Goal: Task Accomplishment & Management: Manage account settings

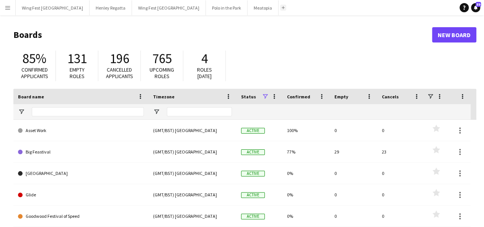
click at [280, 8] on button "Add" at bounding box center [283, 8] width 6 height 6
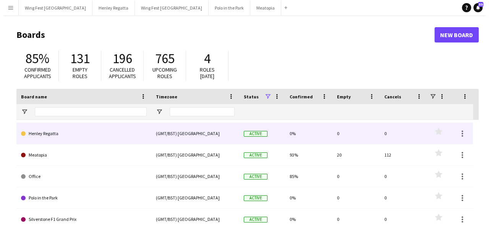
scroll to position [125, 0]
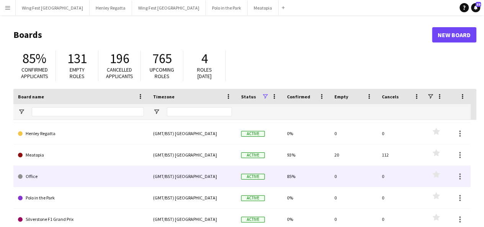
click at [31, 177] on link "Office" at bounding box center [81, 176] width 126 height 21
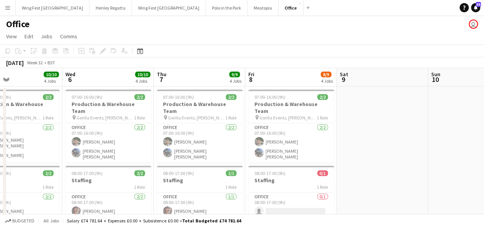
scroll to position [0, 210]
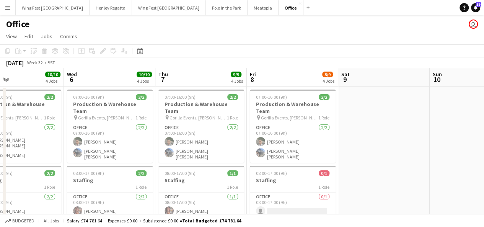
click at [31, 184] on div "1 Role" at bounding box center [19, 187] width 86 height 6
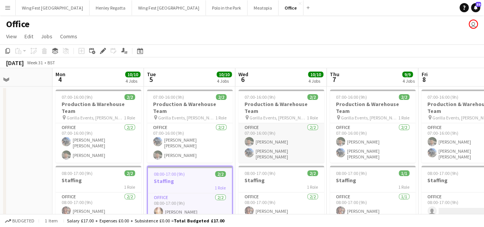
scroll to position [0, 323]
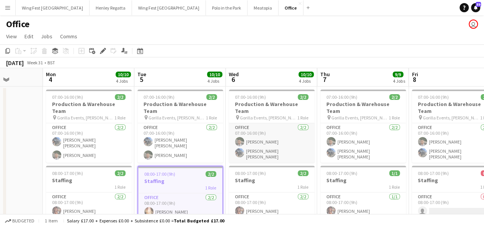
click at [292, 125] on app-card-role "Office [DATE] 07:00-16:00 (9h) [PERSON_NAME] [PERSON_NAME] [PERSON_NAME]" at bounding box center [272, 142] width 86 height 39
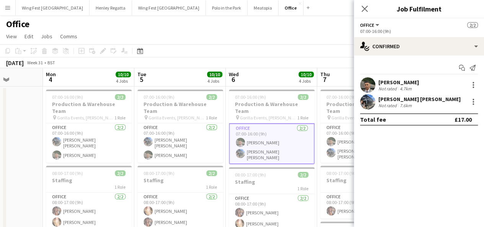
click at [264, 83] on app-board-header-date "Wed 6 10/10 4 Jobs" at bounding box center [271, 77] width 91 height 18
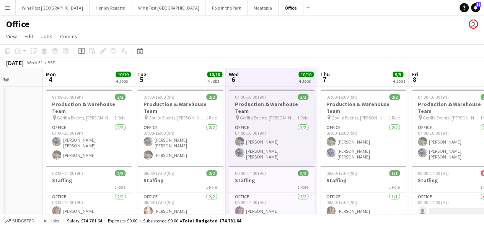
click at [257, 102] on h3 "Production & Warehouse Team" at bounding box center [272, 108] width 86 height 14
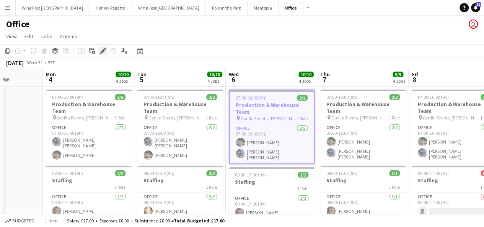
click at [103, 52] on icon "Edit" at bounding box center [103, 51] width 6 height 6
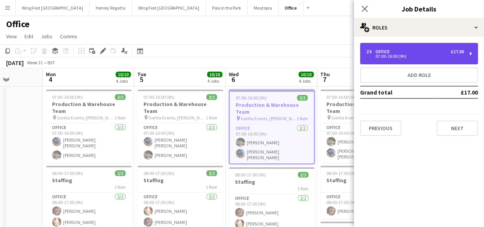
click at [412, 57] on div "07:00-16:00 (9h)" at bounding box center [414, 56] width 97 height 4
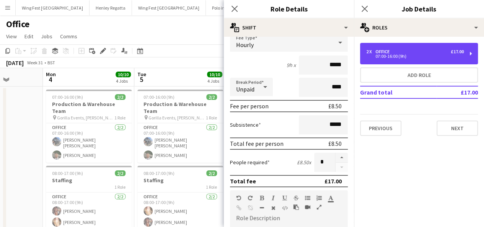
scroll to position [54, 0]
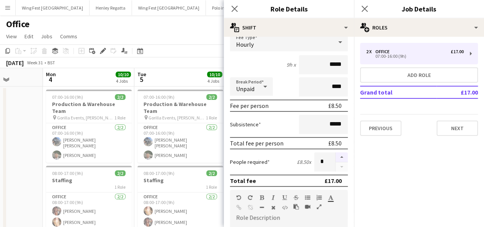
click at [335, 159] on button "button" at bounding box center [341, 157] width 12 height 10
type input "*"
click at [179, 51] on app-toolbar "Copy Paste Paste Ctrl+V Paste with crew Ctrl+Shift+V Paste linked Job [GEOGRAPH…" at bounding box center [242, 50] width 484 height 13
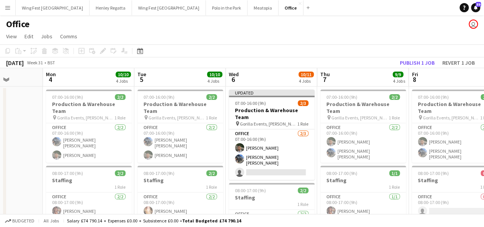
click at [179, 51] on app-toolbar "Copy Paste Paste Ctrl+V Paste with crew Ctrl+Shift+V Paste linked Job [GEOGRAPH…" at bounding box center [242, 50] width 484 height 13
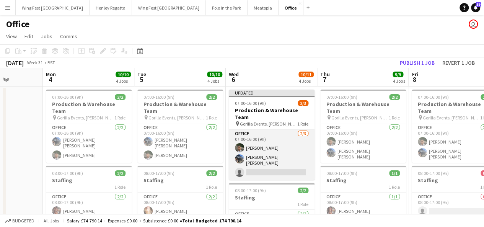
click at [271, 160] on app-card-role "Office [DATE] 07:00-16:00 (9h) [PERSON_NAME] [PERSON_NAME] [PERSON_NAME] single…" at bounding box center [272, 154] width 86 height 50
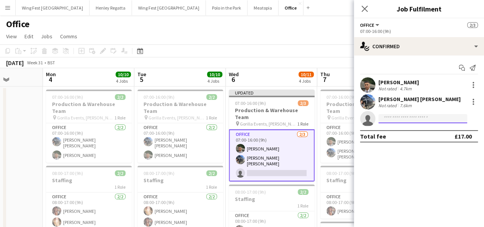
click at [428, 115] on input at bounding box center [422, 118] width 89 height 9
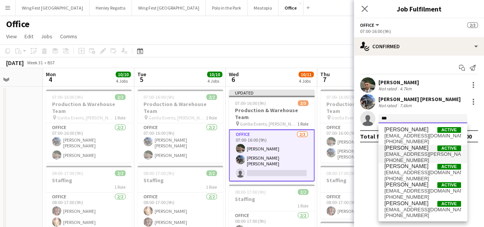
type input "***"
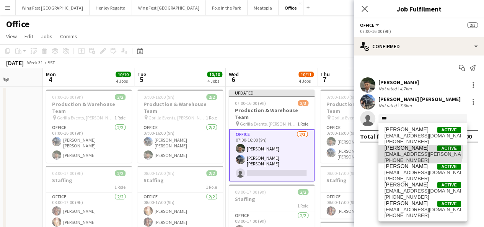
click at [419, 149] on span "[PERSON_NAME] Active" at bounding box center [422, 148] width 76 height 6
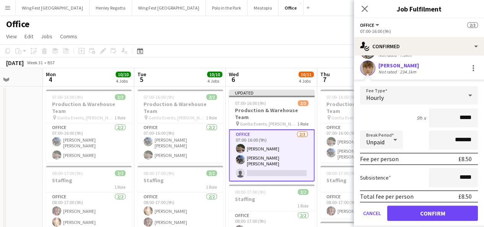
scroll to position [0, 0]
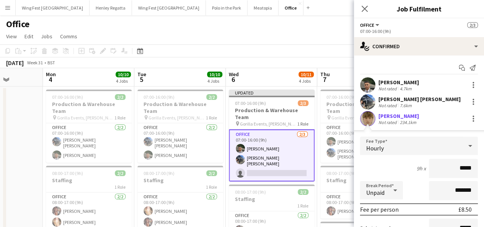
click at [418, 99] on div "[PERSON_NAME] [PERSON_NAME] Not rated 7.6km" at bounding box center [419, 101] width 130 height 15
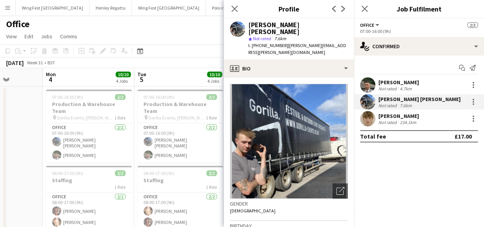
click at [410, 119] on div "234.1km" at bounding box center [407, 122] width 19 height 6
click at [406, 114] on div "[PERSON_NAME]" at bounding box center [398, 115] width 41 height 7
click at [232, 10] on icon at bounding box center [234, 8] width 7 height 7
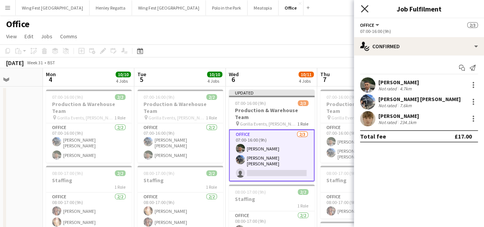
click at [366, 7] on icon at bounding box center [364, 8] width 7 height 7
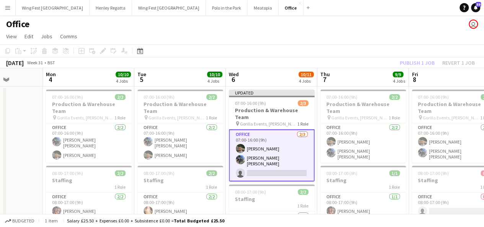
click at [374, 32] on app-page-menu "View Day view expanded Day view collapsed Month view Date picker Jump to [DATE]…" at bounding box center [242, 37] width 484 height 15
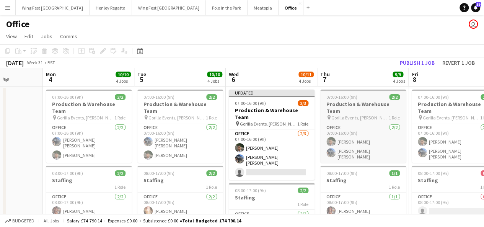
click at [369, 100] on app-job-card "07:00-16:00 (9h) 2/2 Production & Warehouse Team pin Gorilla Events, [PERSON_NA…" at bounding box center [363, 125] width 86 height 73
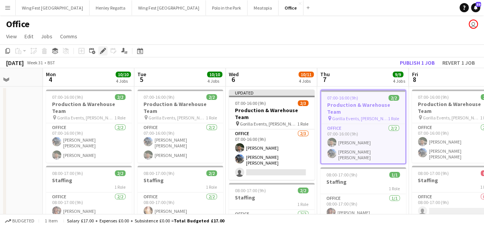
click at [101, 49] on icon "Edit" at bounding box center [103, 51] width 6 height 6
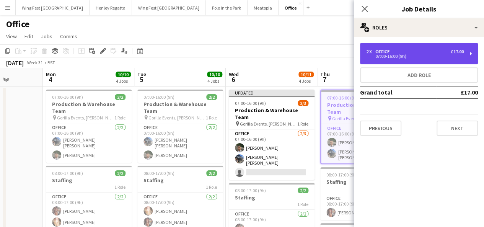
click at [408, 55] on div "07:00-16:00 (9h)" at bounding box center [414, 56] width 97 height 4
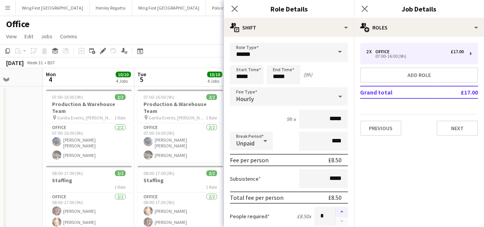
click at [336, 211] on button "button" at bounding box center [341, 211] width 12 height 10
type input "*"
click at [195, 47] on app-toolbar "Copy Paste Paste Ctrl+V Paste with crew Ctrl+Shift+V Paste linked Job [GEOGRAPH…" at bounding box center [242, 50] width 484 height 13
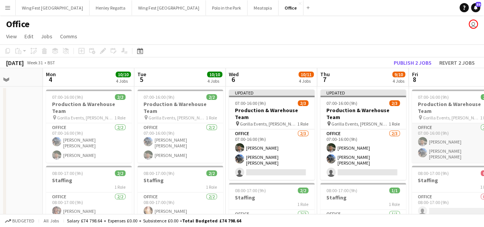
click at [445, 145] on app-card-role "Office [DATE] 07:00-16:00 (9h) [PERSON_NAME] [PERSON_NAME] [PERSON_NAME]" at bounding box center [454, 142] width 86 height 39
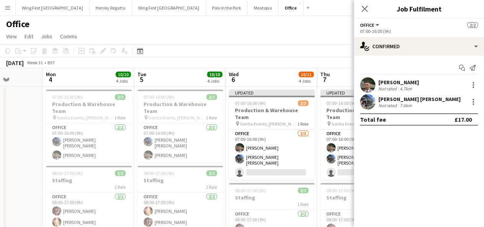
click at [293, 45] on app-toolbar "Copy Paste Paste Ctrl+V Paste with crew Ctrl+Shift+V Paste linked Job [GEOGRAPH…" at bounding box center [242, 50] width 484 height 13
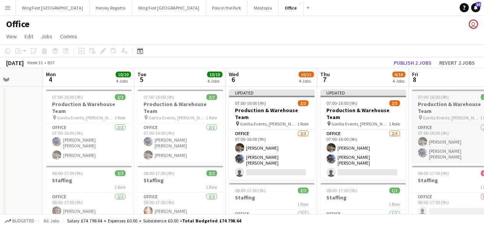
click at [431, 99] on span "07:00-16:00 (9h)" at bounding box center [432, 97] width 31 height 6
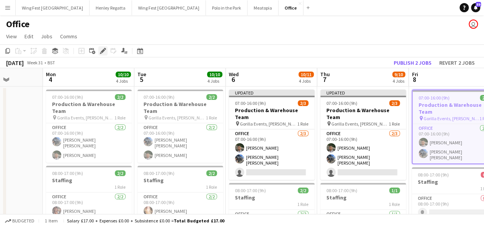
click at [103, 52] on icon "Edit" at bounding box center [103, 51] width 6 height 6
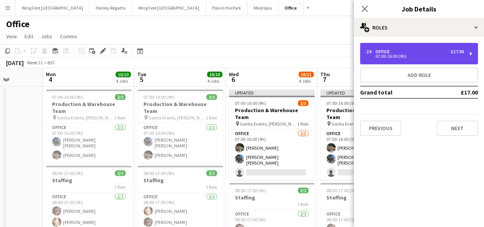
click at [420, 61] on div "2 x Office £17.00 07:00-16:00 (9h)" at bounding box center [419, 53] width 118 height 21
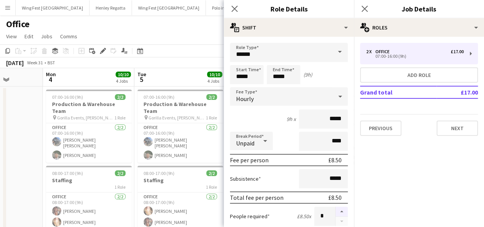
click at [335, 211] on button "button" at bounding box center [341, 211] width 12 height 10
type input "*"
click at [187, 64] on div "[DATE] Week 31 • BST Publish 2 jobs Revert 2 jobs" at bounding box center [242, 62] width 484 height 11
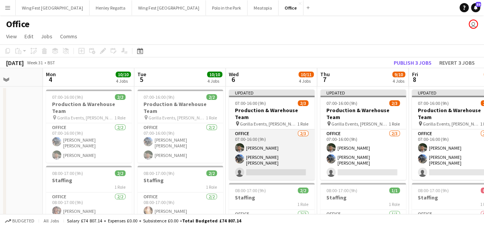
click at [271, 163] on app-card-role "Office [DATE] 07:00-16:00 (9h) [PERSON_NAME] [PERSON_NAME] [PERSON_NAME] single…" at bounding box center [272, 154] width 86 height 50
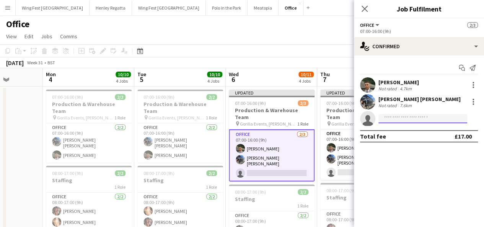
click at [416, 120] on input at bounding box center [422, 118] width 89 height 9
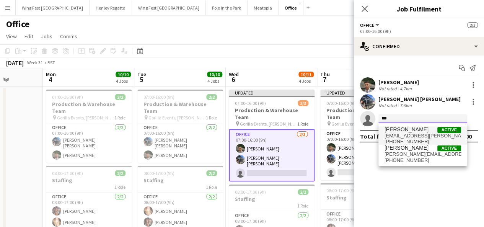
type input "***"
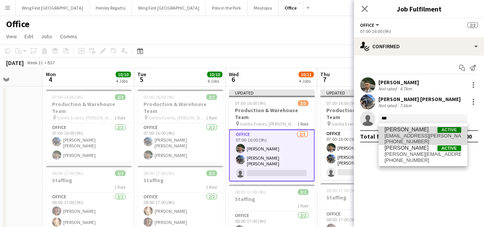
click at [414, 134] on span "[EMAIL_ADDRESS][PERSON_NAME][DOMAIN_NAME]" at bounding box center [422, 136] width 76 height 6
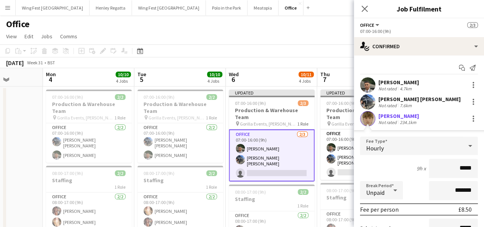
scroll to position [73, 0]
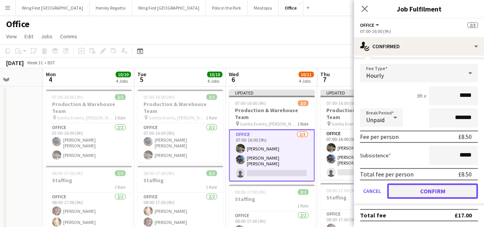
click at [401, 192] on button "Confirm" at bounding box center [432, 190] width 91 height 15
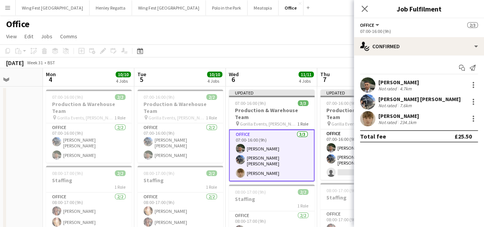
scroll to position [0, 0]
click at [340, 162] on app-card-role "Office [DATE] 07:00-16:00 (9h) [PERSON_NAME] [PERSON_NAME] [PERSON_NAME] single…" at bounding box center [363, 154] width 86 height 50
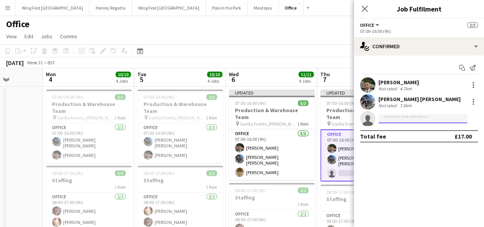
click at [395, 120] on input at bounding box center [422, 118] width 89 height 9
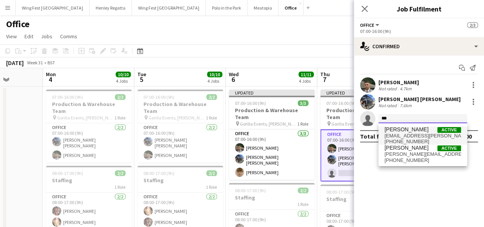
type input "***"
click at [405, 127] on span "[PERSON_NAME]" at bounding box center [406, 129] width 44 height 6
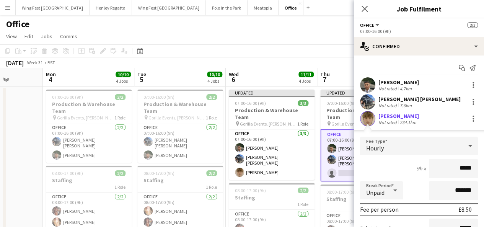
click at [395, 143] on div "Hourly" at bounding box center [411, 145] width 102 height 18
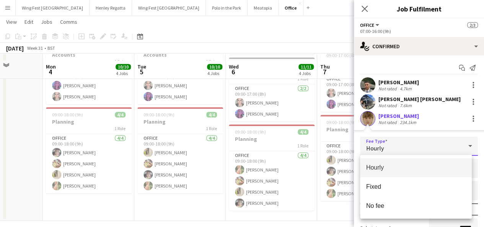
scroll to position [198, 0]
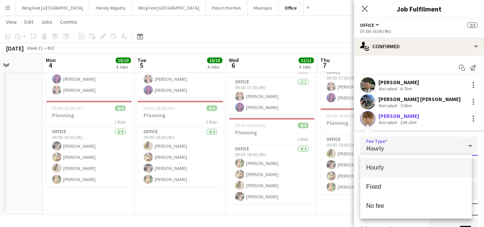
click at [480, 145] on div at bounding box center [242, 113] width 484 height 227
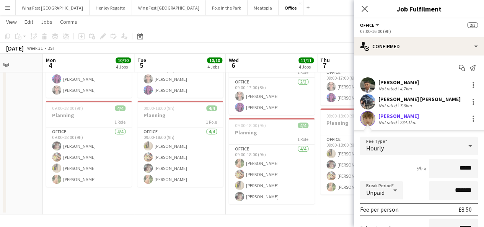
scroll to position [73, 0]
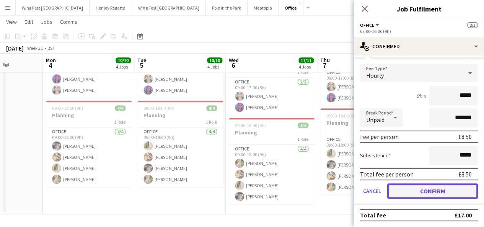
click at [414, 195] on button "Confirm" at bounding box center [432, 190] width 91 height 15
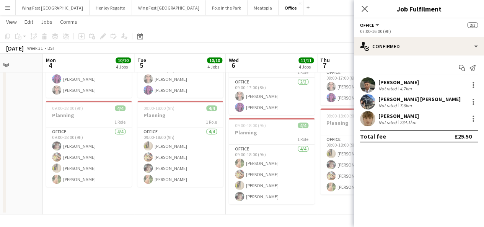
scroll to position [0, 0]
click at [333, 208] on app-date-cell "Updated 07:00-16:00 (9h) 3/3 Production & Warehouse Team pin Gorilla Events, [P…" at bounding box center [362, 51] width 91 height 327
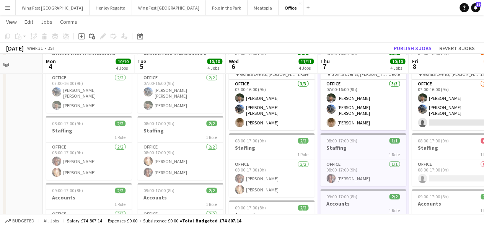
scroll to position [46, 0]
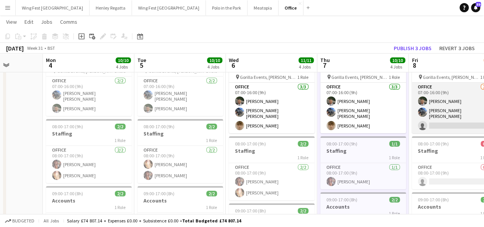
click at [445, 111] on app-card-role "Office [DATE] 07:00-16:00 (9h) [PERSON_NAME] [PERSON_NAME] [PERSON_NAME] single…" at bounding box center [454, 108] width 86 height 50
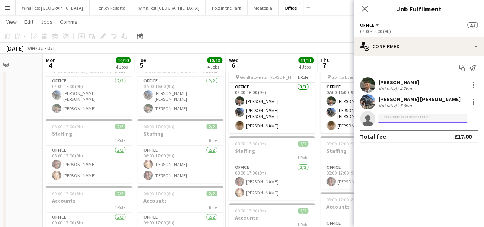
click at [415, 120] on input at bounding box center [422, 118] width 89 height 9
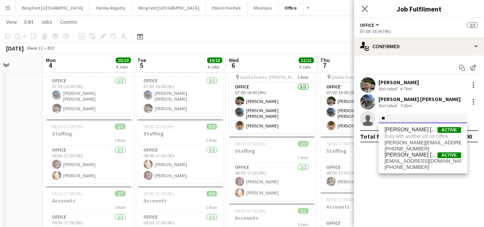
type input "*"
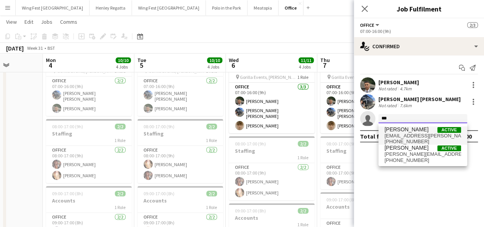
type input "***"
click at [410, 127] on span "[PERSON_NAME]" at bounding box center [406, 129] width 44 height 6
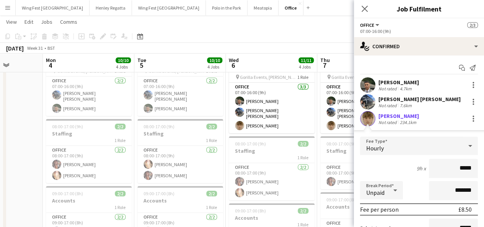
scroll to position [73, 0]
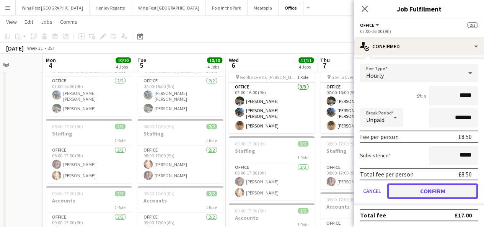
click at [401, 192] on button "Confirm" at bounding box center [432, 190] width 91 height 15
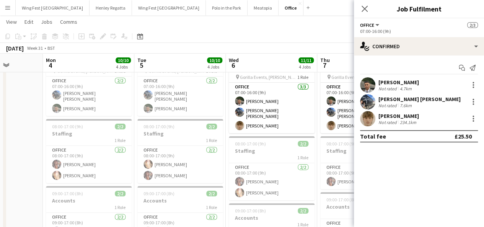
scroll to position [0, 0]
click at [334, 42] on app-toolbar "Copy Paste Paste Ctrl+V Paste with crew Ctrl+Shift+V Paste linked Job [GEOGRAPH…" at bounding box center [242, 36] width 484 height 13
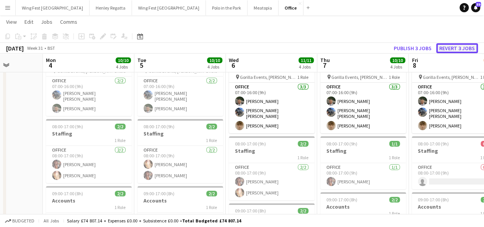
click at [453, 44] on button "Revert 3 jobs" at bounding box center [457, 48] width 42 height 10
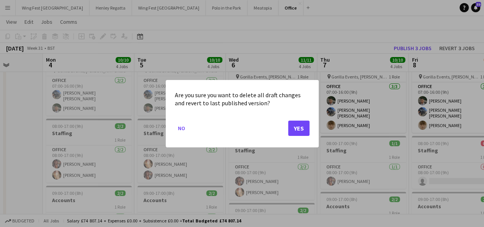
click at [300, 50] on div at bounding box center [242, 113] width 484 height 227
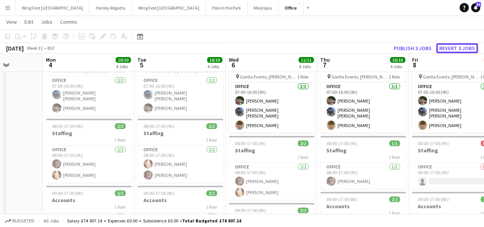
scroll to position [46, 0]
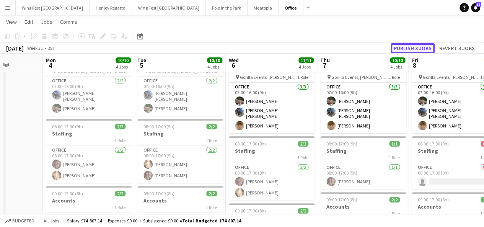
click at [408, 45] on button "Publish 3 jobs" at bounding box center [412, 48] width 44 height 10
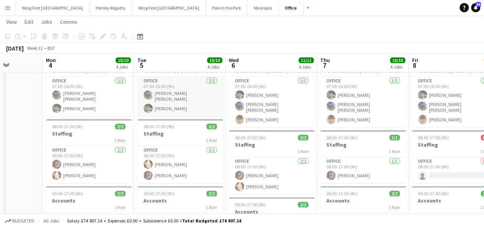
click at [184, 93] on app-card-role "Office [DATE] 07:00-16:00 (9h) [PERSON_NAME] [PERSON_NAME] White" at bounding box center [180, 95] width 86 height 39
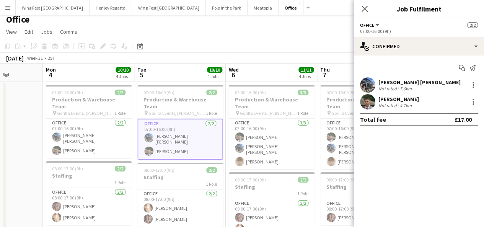
scroll to position [4, 0]
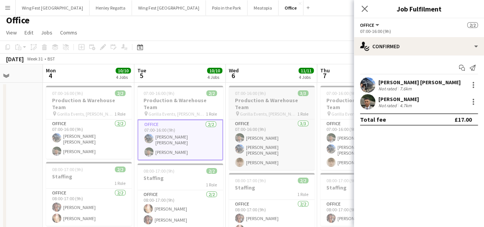
click at [265, 90] on span "07:00-16:00 (9h)" at bounding box center [250, 93] width 31 height 6
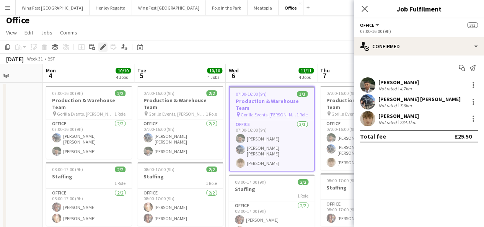
click at [101, 49] on icon at bounding box center [101, 49] width 2 height 2
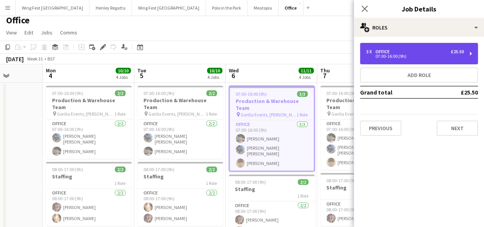
click at [407, 54] on div "3 x Office £25.50" at bounding box center [414, 51] width 97 height 5
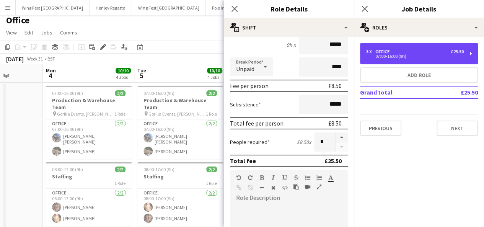
scroll to position [75, 0]
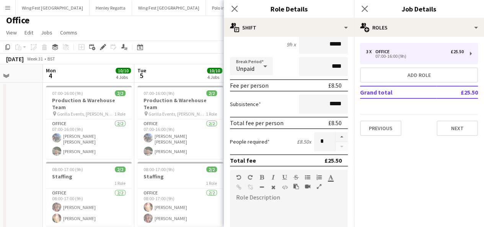
click at [214, 43] on app-toolbar "Copy Paste Paste Ctrl+V Paste with crew Ctrl+Shift+V Paste linked Job [GEOGRAPH…" at bounding box center [242, 47] width 484 height 13
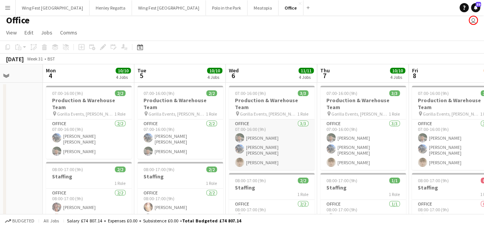
click at [260, 152] on app-card-role "Office [DATE] 07:00-16:00 (9h) [PERSON_NAME] [PERSON_NAME] [PERSON_NAME] [PERSO…" at bounding box center [272, 144] width 86 height 50
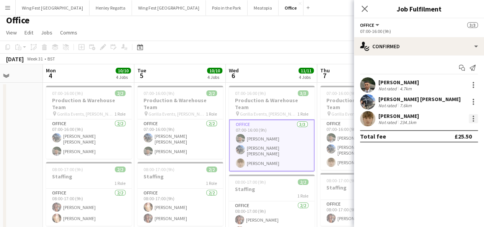
click at [471, 119] on div at bounding box center [472, 118] width 9 height 9
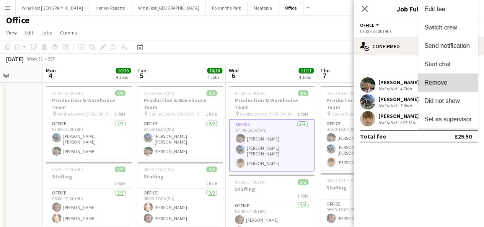
click at [446, 86] on span "Remove" at bounding box center [435, 82] width 23 height 6
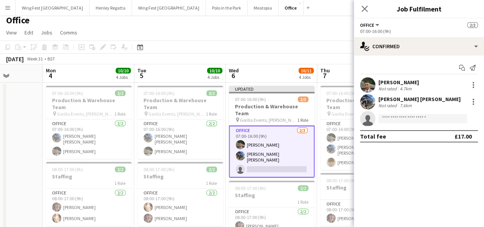
click at [334, 44] on app-toolbar "Copy Paste Paste Ctrl+V Paste with crew Ctrl+Shift+V Paste linked Job [GEOGRAPH…" at bounding box center [242, 47] width 484 height 13
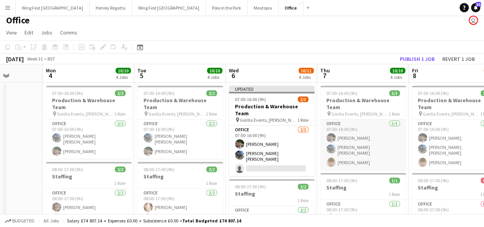
click at [348, 140] on app-card-role "Office [DATE] 07:00-16:00 (9h) [PERSON_NAME] [PERSON_NAME] [PERSON_NAME] [PERSO…" at bounding box center [363, 144] width 86 height 50
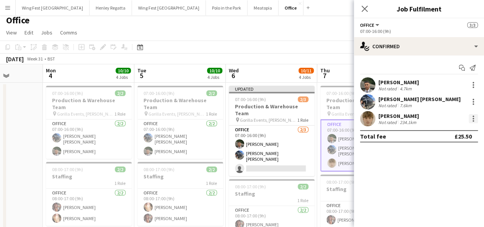
click at [472, 117] on div at bounding box center [473, 116] width 2 height 2
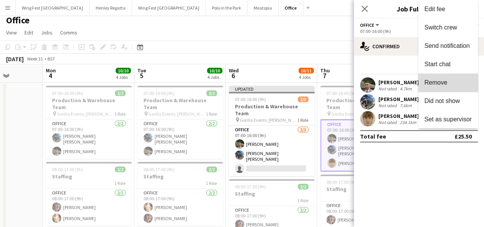
click at [448, 84] on span "Remove" at bounding box center [447, 82] width 47 height 7
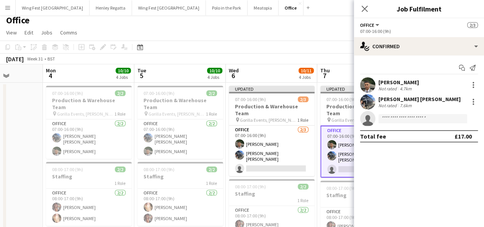
click at [315, 46] on app-toolbar "Copy Paste Paste Ctrl+V Paste with crew Ctrl+Shift+V Paste linked Job [GEOGRAPH…" at bounding box center [242, 47] width 484 height 13
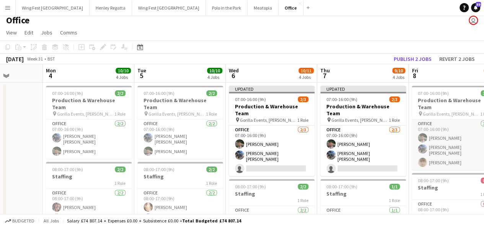
click at [451, 154] on app-card-role "Office [DATE] 07:00-16:00 (9h) [PERSON_NAME] [PERSON_NAME] [PERSON_NAME] [PERSO…" at bounding box center [454, 144] width 86 height 50
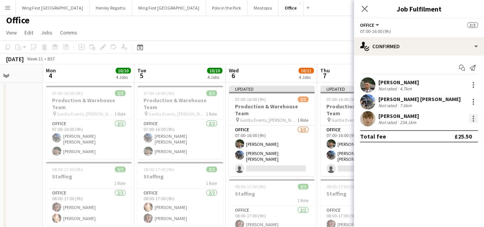
click at [472, 119] on div at bounding box center [473, 119] width 2 height 2
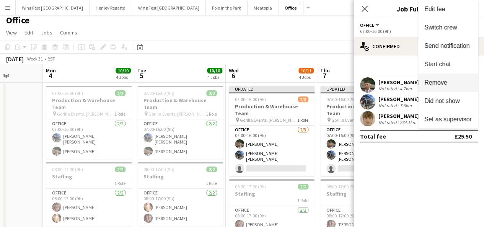
click at [451, 83] on span "Remove" at bounding box center [447, 82] width 47 height 7
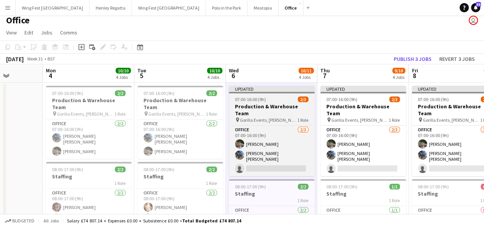
click at [266, 92] on div at bounding box center [272, 93] width 86 height 2
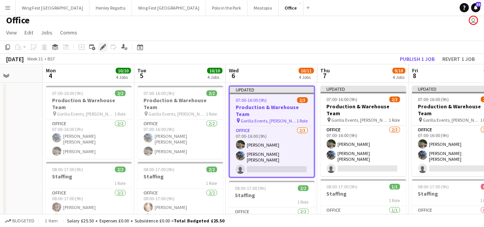
click at [102, 46] on icon at bounding box center [103, 47] width 4 height 4
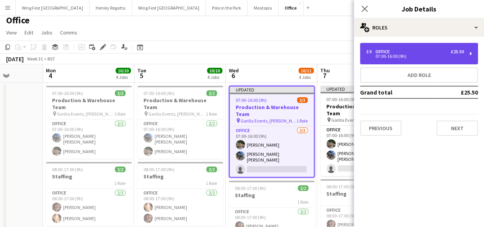
click at [416, 55] on div "07:00-16:00 (9h)" at bounding box center [414, 56] width 97 height 4
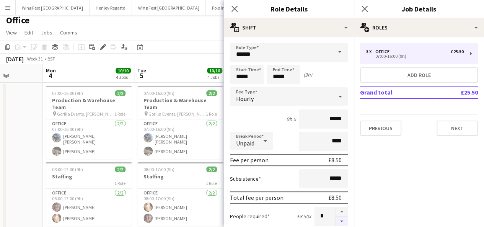
click at [335, 220] on button "button" at bounding box center [341, 221] width 12 height 10
type input "*"
click at [190, 29] on app-page-menu "View Day view expanded Day view collapsed Month view Date picker Jump to [DATE]…" at bounding box center [242, 33] width 484 height 15
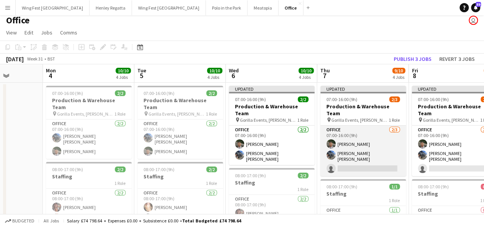
click at [356, 145] on app-card-role "Office [DATE] 07:00-16:00 (9h) [PERSON_NAME] [PERSON_NAME] [PERSON_NAME] single…" at bounding box center [363, 150] width 86 height 50
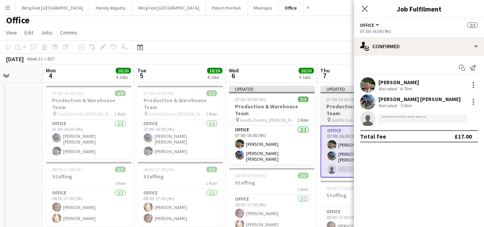
click at [331, 101] on span "07:00-16:00 (9h)" at bounding box center [341, 99] width 31 height 6
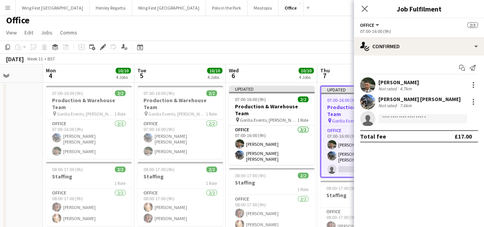
drag, startPoint x: 401, startPoint y: 104, endPoint x: 281, endPoint y: 65, distance: 125.9
click at [281, 65] on body "Menu Boards Boards Boards All jobs Status Workforce Workforce My Workforce Recr…" at bounding box center [242, 209] width 484 height 426
click at [106, 48] on icon "Edit" at bounding box center [103, 47] width 6 height 6
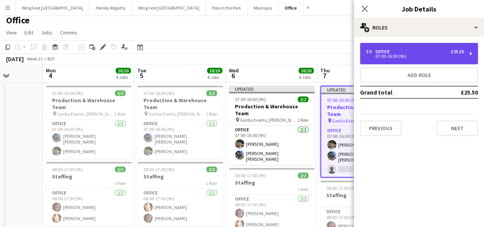
click at [433, 54] on div "3 x Office £25.50" at bounding box center [414, 51] width 97 height 5
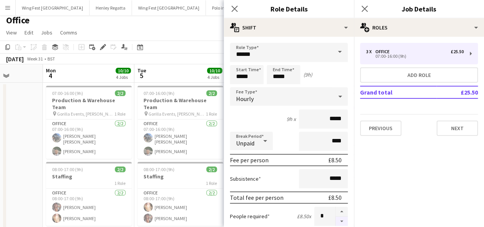
click at [335, 221] on button "button" at bounding box center [341, 221] width 12 height 10
type input "*"
click at [177, 56] on div "[DATE] Week 31 • BST Publish 1 job Revert 1 job" at bounding box center [242, 59] width 484 height 11
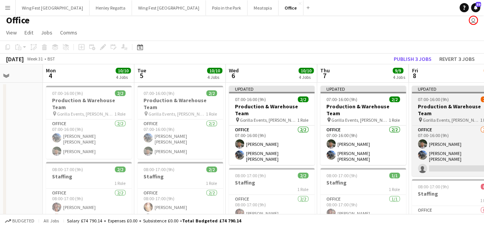
click at [440, 100] on span "07:00-16:00 (9h)" at bounding box center [432, 99] width 31 height 6
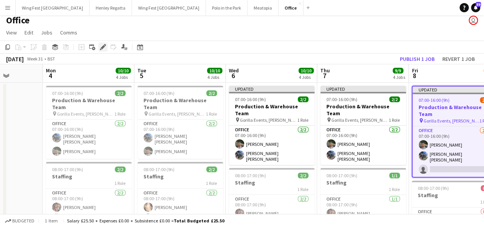
click at [103, 45] on icon at bounding box center [103, 47] width 4 height 4
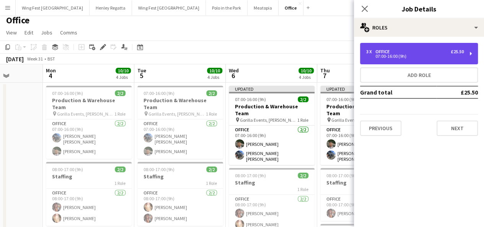
click at [401, 55] on div "07:00-16:00 (9h)" at bounding box center [414, 56] width 97 height 4
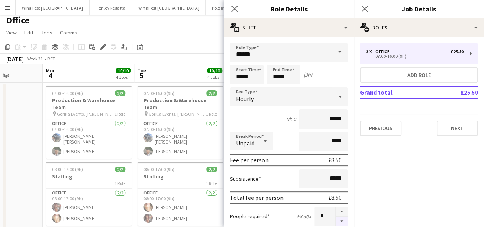
click at [335, 222] on button "button" at bounding box center [341, 221] width 12 height 10
type input "*"
click at [194, 49] on app-toolbar "Copy Paste Paste Ctrl+V Paste with crew Ctrl+Shift+V Paste linked Job [GEOGRAPH…" at bounding box center [242, 47] width 484 height 13
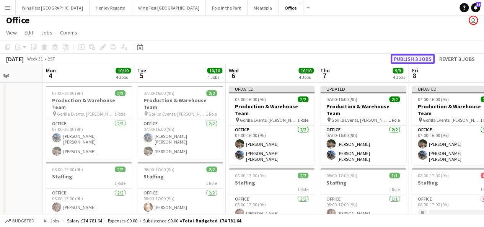
click at [410, 56] on button "Publish 3 jobs" at bounding box center [412, 59] width 44 height 10
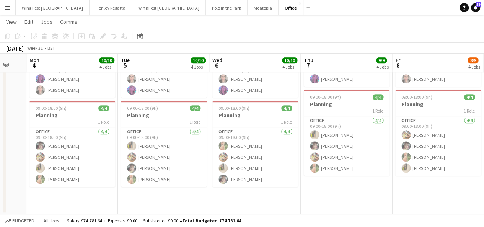
scroll to position [0, 340]
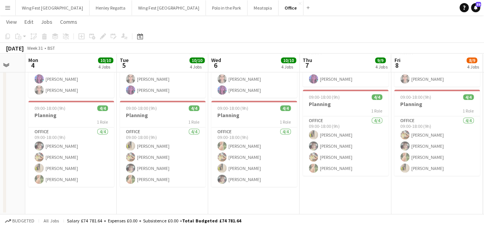
click at [363, 94] on div "09:00-18:00 (9h) 4/4" at bounding box center [345, 97] width 86 height 6
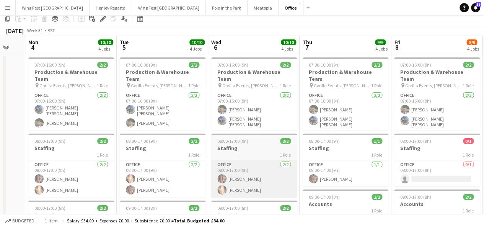
scroll to position [0, 0]
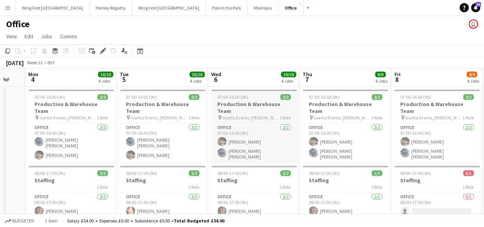
click at [247, 96] on div "07:00-16:00 (9h) 2/2" at bounding box center [254, 97] width 86 height 6
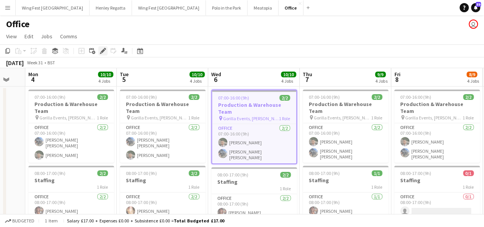
click at [101, 52] on icon "Edit" at bounding box center [103, 51] width 6 height 6
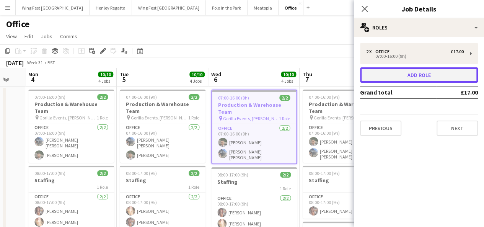
click at [430, 75] on button "Add role" at bounding box center [419, 74] width 118 height 15
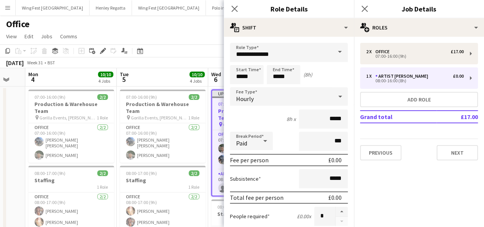
click at [335, 52] on span at bounding box center [339, 52] width 16 height 18
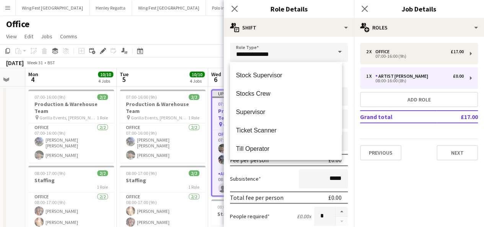
scroll to position [898, 0]
click at [278, 92] on span "Stocks Crew" at bounding box center [286, 93] width 100 height 7
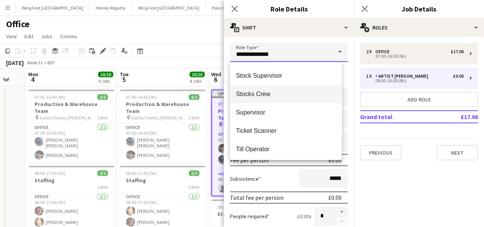
type input "**********"
type input "******"
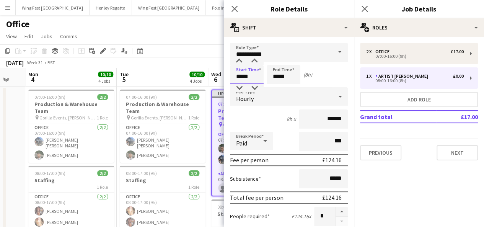
click at [235, 75] on input "*****" at bounding box center [247, 74] width 34 height 19
type input "*****"
click at [253, 142] on div "Paid" at bounding box center [244, 141] width 28 height 18
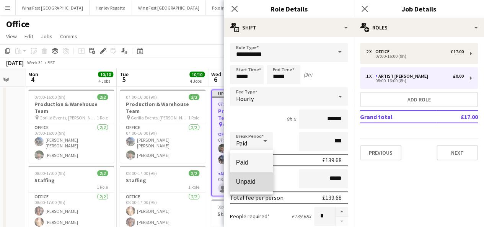
click at [249, 183] on span "Unpaid" at bounding box center [251, 181] width 31 height 7
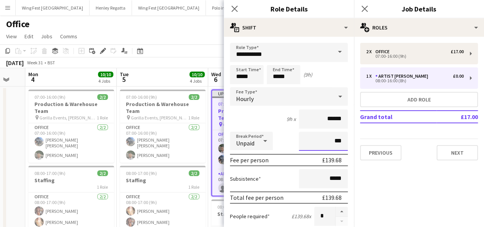
click at [304, 146] on input "***" at bounding box center [323, 141] width 49 height 19
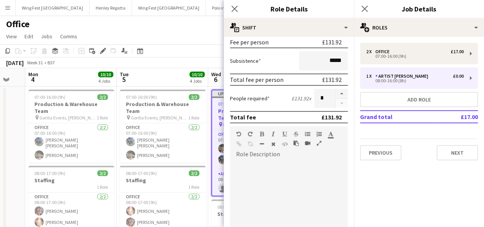
scroll to position [0, 0]
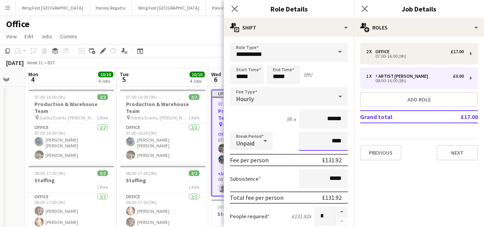
type input "****"
click at [406, 126] on div "2 x Office £17.00 07:00-16:00 (9h) 1 x Artist Liaison £0.00 08:00-16:00 (8h) Ad…" at bounding box center [419, 101] width 130 height 117
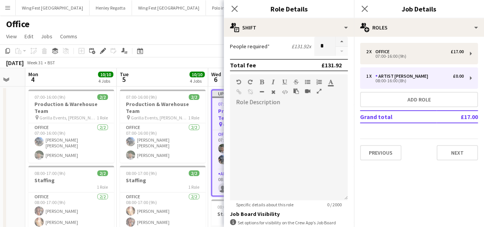
scroll to position [170, 0]
click at [449, 155] on button "Next" at bounding box center [456, 152] width 41 height 15
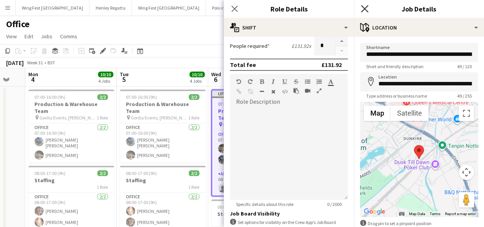
click at [362, 5] on icon "Close pop-in" at bounding box center [364, 8] width 7 height 7
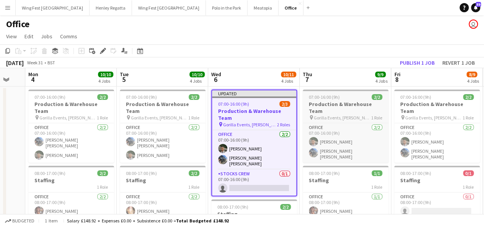
click at [337, 94] on span "07:00-16:00 (9h)" at bounding box center [324, 97] width 31 height 6
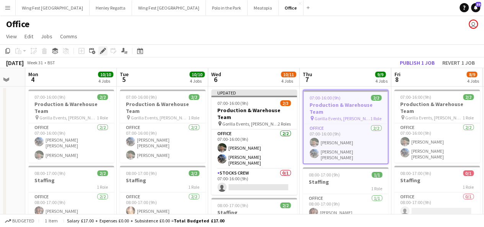
click at [101, 52] on icon at bounding box center [103, 51] width 4 height 4
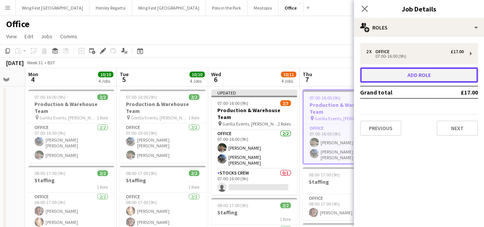
click at [382, 81] on button "Add role" at bounding box center [419, 74] width 118 height 15
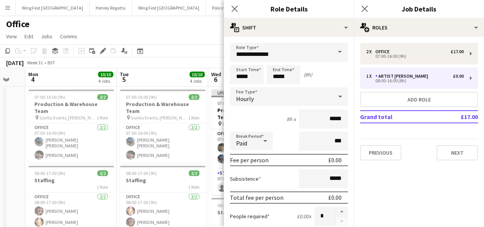
click at [333, 53] on span at bounding box center [339, 52] width 16 height 18
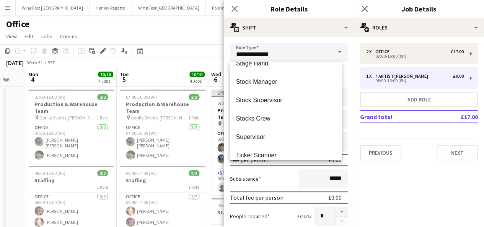
scroll to position [872, 0]
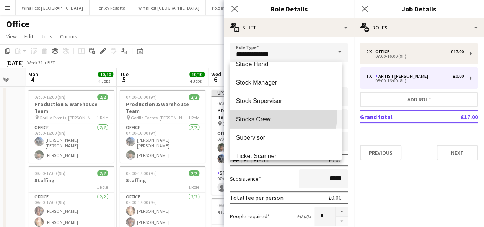
click at [269, 116] on span "Stocks Crew" at bounding box center [286, 118] width 100 height 7
type input "**********"
type input "******"
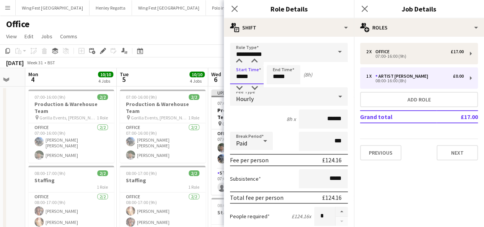
click at [233, 75] on input "*****" at bounding box center [247, 74] width 34 height 19
type input "*****"
click at [236, 138] on div "Paid" at bounding box center [244, 141] width 28 height 18
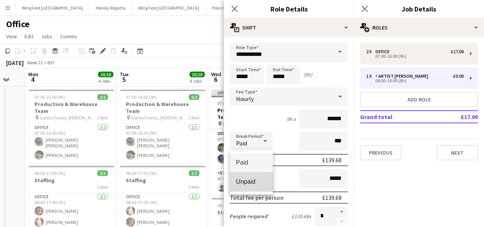
click at [242, 183] on span "Unpaid" at bounding box center [251, 181] width 31 height 7
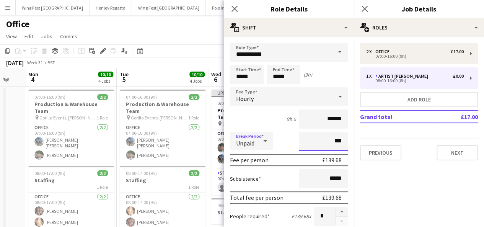
click at [316, 143] on input "***" at bounding box center [323, 141] width 49 height 19
type input "****"
click at [198, 50] on app-toolbar "Copy Paste Paste Ctrl+V Paste with crew Ctrl+Shift+V Paste linked Job [GEOGRAPH…" at bounding box center [242, 50] width 484 height 13
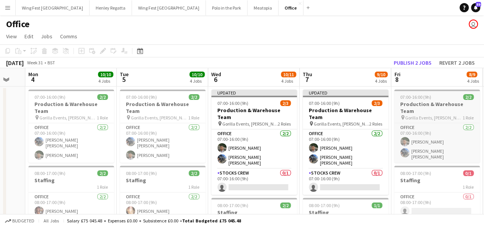
click at [419, 98] on span "07:00-16:00 (9h)" at bounding box center [415, 97] width 31 height 6
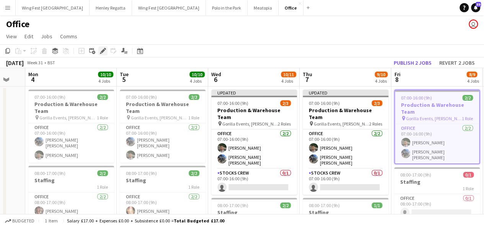
click at [103, 50] on icon at bounding box center [103, 51] width 4 height 4
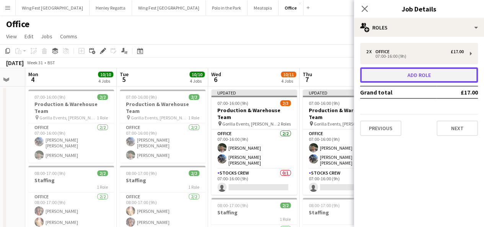
click at [377, 76] on button "Add role" at bounding box center [419, 74] width 118 height 15
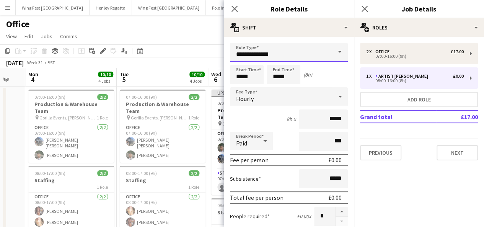
click at [288, 60] on input "**********" at bounding box center [289, 52] width 118 height 19
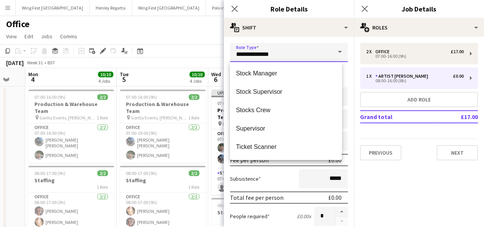
scroll to position [882, 0]
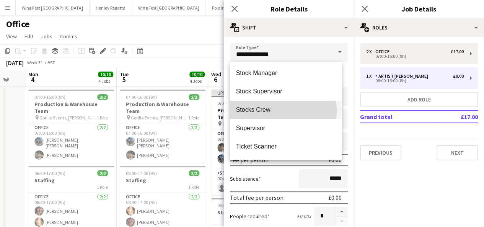
click at [271, 110] on span "Stocks Crew" at bounding box center [286, 109] width 100 height 7
type input "**********"
type input "******"
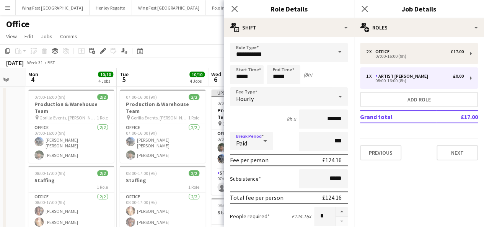
click at [232, 145] on div "Paid" at bounding box center [244, 141] width 28 height 18
click at [245, 183] on span "Unpaid" at bounding box center [251, 181] width 31 height 7
click at [323, 139] on input "***" at bounding box center [323, 141] width 49 height 19
type input "****"
click at [211, 46] on app-toolbar "Copy Paste Paste Ctrl+V Paste with crew Ctrl+Shift+V Paste linked Job [GEOGRAPH…" at bounding box center [242, 50] width 484 height 13
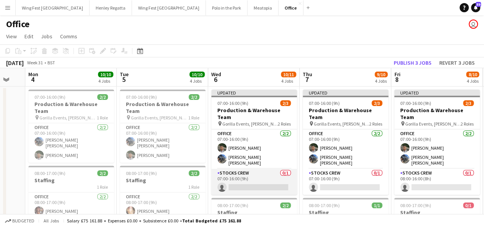
click at [252, 176] on app-card-role "Stocks Crew 0/1 07:00-16:00 (9h) single-neutral-actions" at bounding box center [254, 182] width 86 height 26
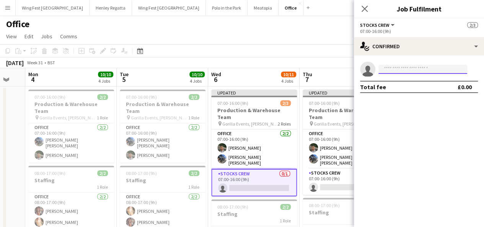
click at [409, 70] on input at bounding box center [422, 69] width 89 height 9
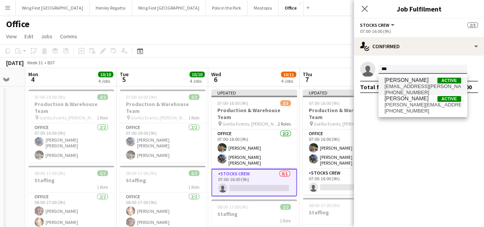
type input "***"
click at [400, 80] on span "[PERSON_NAME]" at bounding box center [406, 80] width 44 height 6
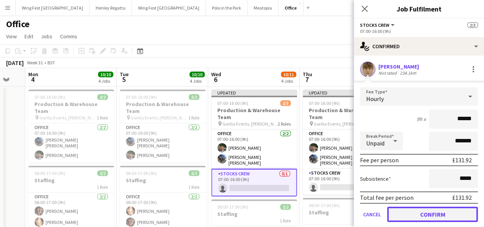
click at [432, 212] on button "Confirm" at bounding box center [432, 213] width 91 height 15
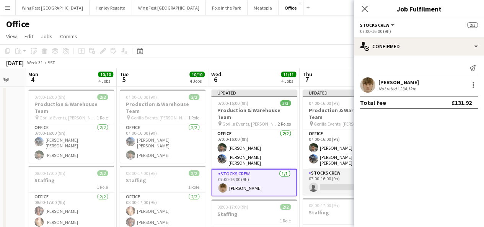
click at [335, 174] on app-card-role "Stocks Crew 0/1 07:00-16:00 (9h) single-neutral-actions" at bounding box center [345, 182] width 86 height 26
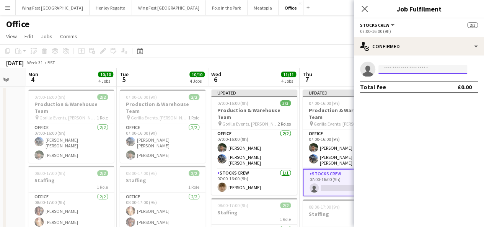
click at [384, 68] on input at bounding box center [422, 69] width 89 height 9
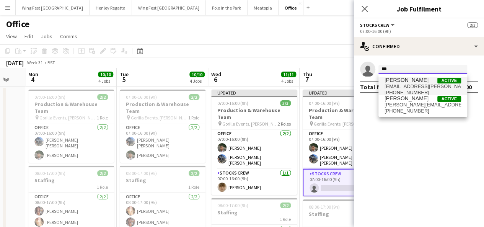
type input "***"
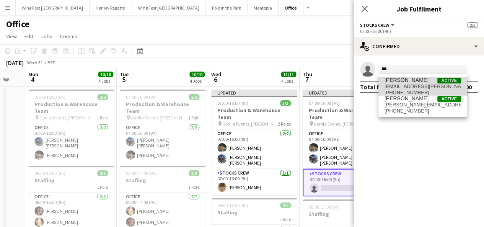
click at [400, 92] on span "[PHONE_NUMBER]" at bounding box center [422, 92] width 76 height 6
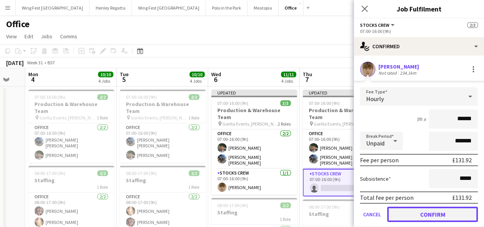
click at [434, 218] on button "Confirm" at bounding box center [432, 213] width 91 height 15
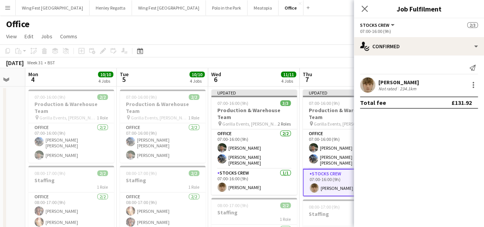
click at [338, 58] on div "[DATE] Week 31 • BST Publish 1 job Revert 1 job" at bounding box center [242, 62] width 484 height 11
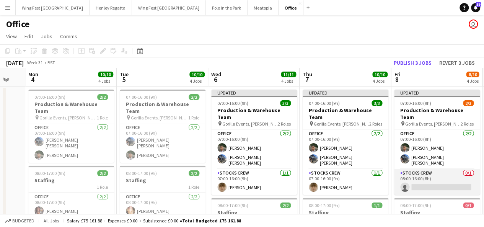
click at [424, 173] on app-card-role "Stocks Crew 0/1 08:00-16:00 (8h) single-neutral-actions" at bounding box center [437, 182] width 86 height 26
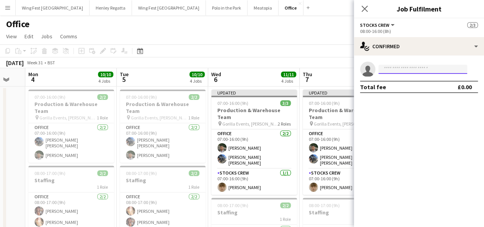
click at [398, 69] on input at bounding box center [422, 69] width 89 height 9
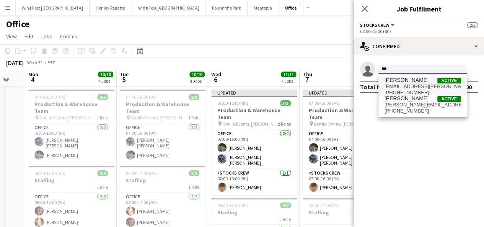
type input "***"
click at [400, 83] on span "[EMAIL_ADDRESS][PERSON_NAME][DOMAIN_NAME]" at bounding box center [422, 86] width 76 height 6
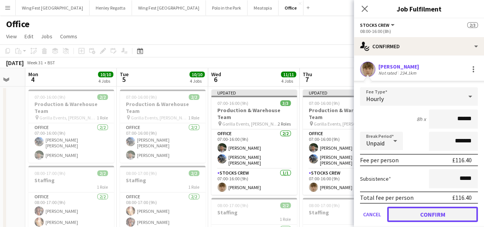
click at [435, 214] on button "Confirm" at bounding box center [432, 213] width 91 height 15
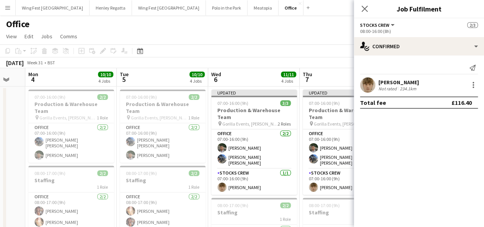
click at [327, 34] on app-page-menu "View Day view expanded Day view collapsed Month view Date picker Jump to [DATE]…" at bounding box center [242, 37] width 484 height 15
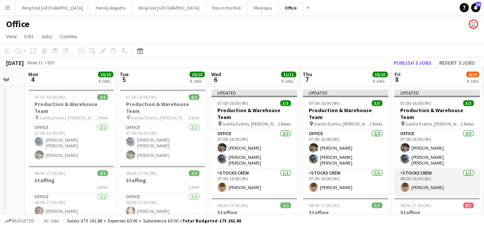
click at [428, 171] on app-card-role "Stocks Crew [DATE] 08:00-16:00 (8h) [PERSON_NAME]" at bounding box center [437, 182] width 86 height 26
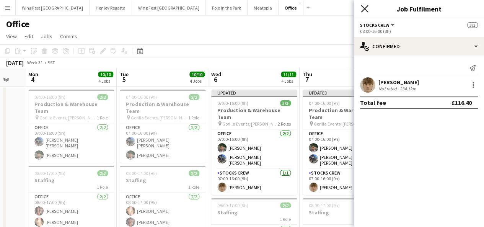
click at [366, 6] on icon at bounding box center [364, 8] width 7 height 7
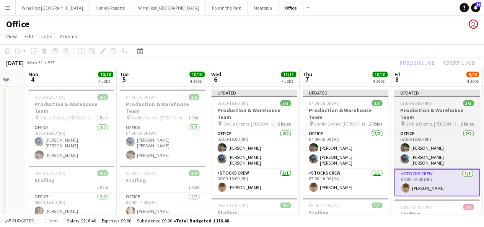
click at [428, 101] on span "07:00-16:00 (9h)" at bounding box center [415, 103] width 31 height 6
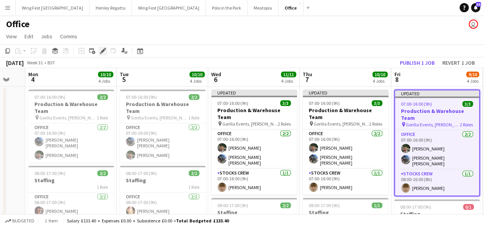
click at [100, 52] on icon "Edit" at bounding box center [103, 51] width 6 height 6
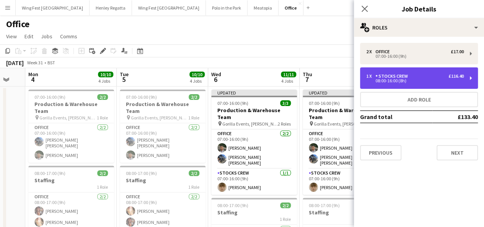
click at [382, 78] on div "Stocks Crew" at bounding box center [393, 75] width 36 height 5
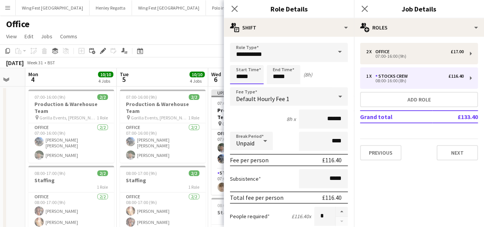
click at [236, 78] on input "*****" at bounding box center [247, 74] width 34 height 19
type input "*****"
click at [215, 42] on app-page-menu "View Day view expanded Day view collapsed Month view Date picker Jump to [DATE]…" at bounding box center [242, 37] width 484 height 15
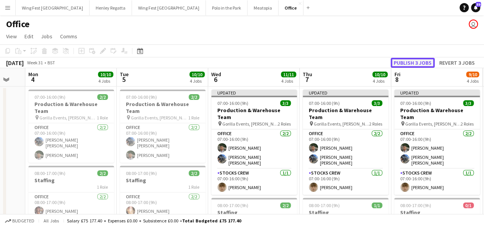
click at [416, 61] on button "Publish 3 jobs" at bounding box center [412, 63] width 44 height 10
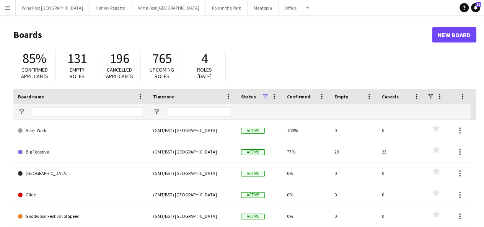
click at [7, 8] on app-icon "Menu" at bounding box center [8, 8] width 6 height 6
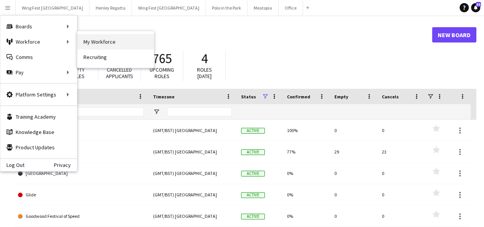
click at [105, 44] on link "My Workforce" at bounding box center [115, 41] width 76 height 15
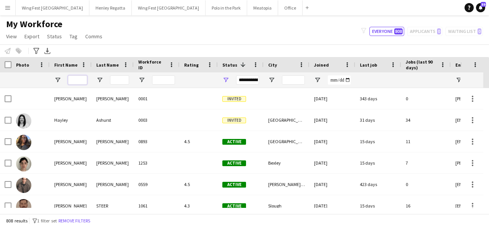
click at [80, 77] on input "First Name Filter Input" at bounding box center [77, 79] width 19 height 9
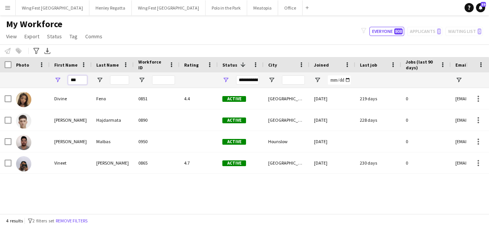
type input "***"
click at [6, 13] on button "Menu" at bounding box center [7, 7] width 15 height 15
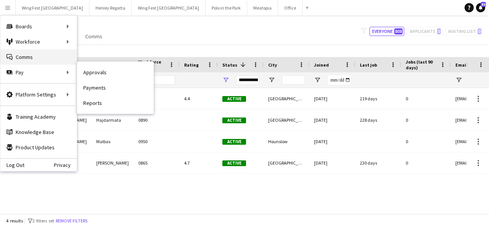
drag, startPoint x: 19, startPoint y: 68, endPoint x: 43, endPoint y: 63, distance: 24.3
click at [43, 63] on div "Boards Boards Boards All jobs Status Workforce Workforce My Workforce Recruitin…" at bounding box center [38, 49] width 76 height 67
click at [88, 74] on link "Approvals" at bounding box center [115, 72] width 76 height 15
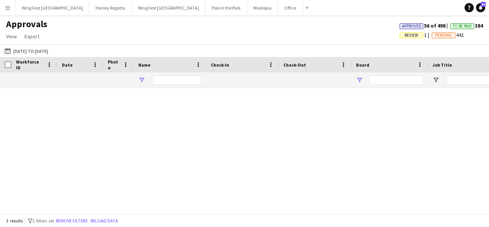
type input "****"
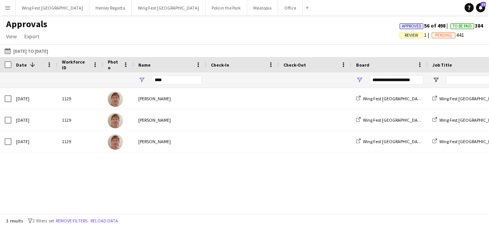
click at [21, 45] on div "25-07-2025 to 27-07-2025 25-07-2025 to 27-07-2025 Today This Week This Month Ye…" at bounding box center [244, 50] width 489 height 13
click at [19, 50] on button "25-07-2025 to 27-07-2025 25-07-2025 to 27-07-2025" at bounding box center [26, 50] width 47 height 9
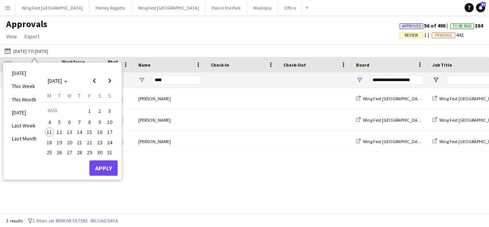
click at [69, 122] on span "6" at bounding box center [69, 121] width 9 height 9
click at [102, 163] on button "Apply" at bounding box center [103, 167] width 28 height 15
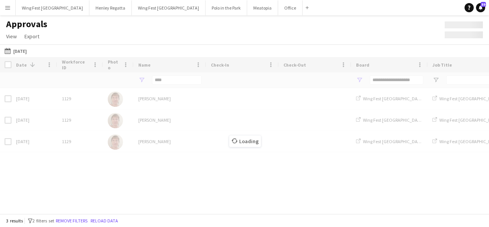
type input "***"
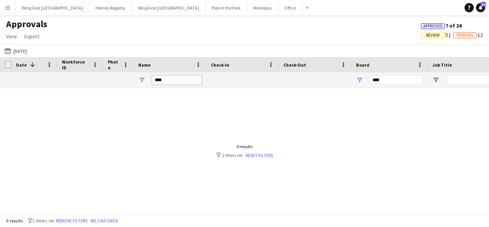
click at [185, 81] on input "****" at bounding box center [177, 79] width 50 height 9
type input "*"
type input "***"
click at [256, 156] on link "Reset filters" at bounding box center [260, 155] width 28 height 6
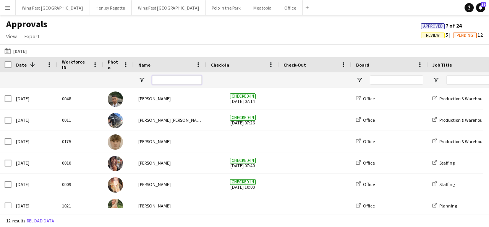
click at [173, 77] on input "Name Filter Input" at bounding box center [177, 79] width 50 height 9
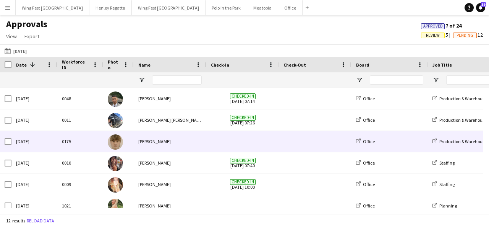
click at [175, 136] on div "[PERSON_NAME]" at bounding box center [170, 141] width 73 height 21
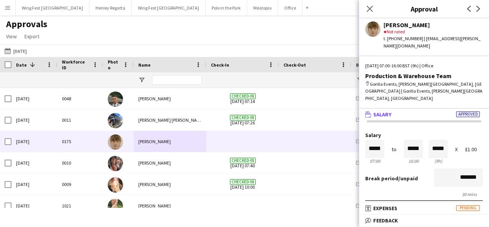
click at [370, 140] on input "*****" at bounding box center [374, 149] width 19 height 18
type input "*****"
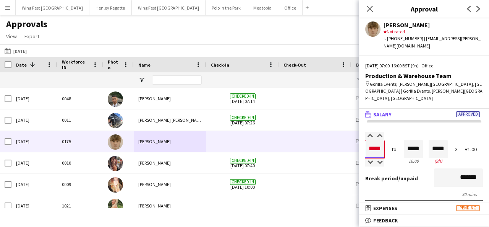
type input "*****"
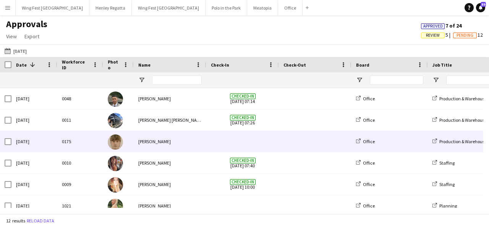
click at [130, 141] on div at bounding box center [118, 141] width 31 height 21
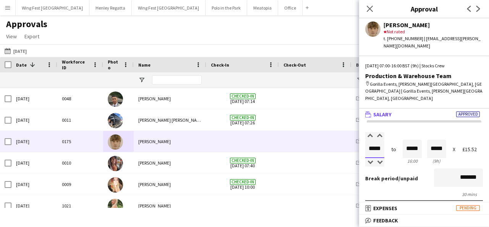
click at [367, 140] on input "*****" at bounding box center [374, 149] width 19 height 18
type input "*****"
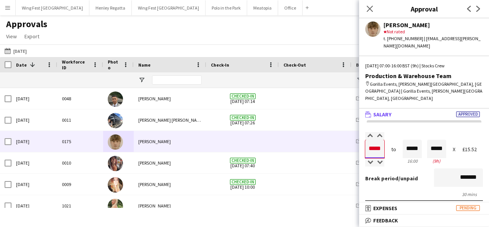
type input "*****"
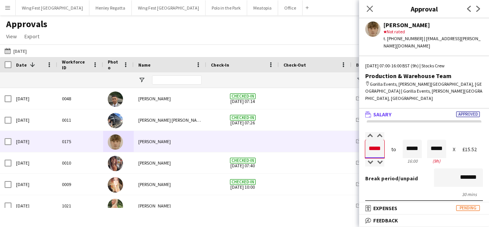
type input "*****"
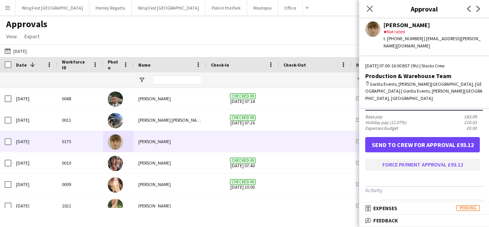
scroll to position [229, 0]
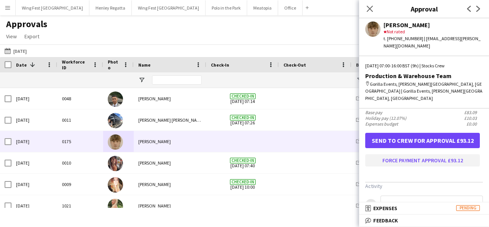
type input "*****"
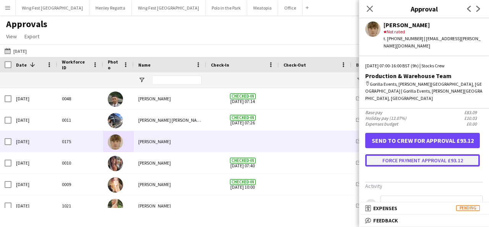
click at [386, 154] on button "Force payment approval £93.12" at bounding box center [422, 160] width 115 height 12
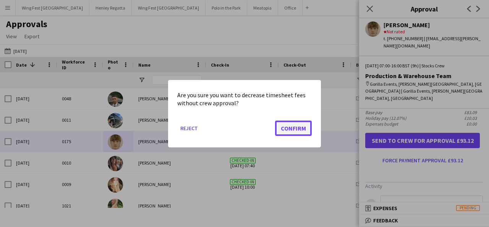
click at [301, 128] on button "Confirm" at bounding box center [293, 127] width 37 height 15
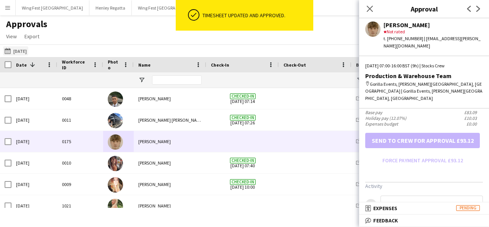
click at [18, 49] on button "06-08-2025 06-08-2025" at bounding box center [15, 50] width 25 height 9
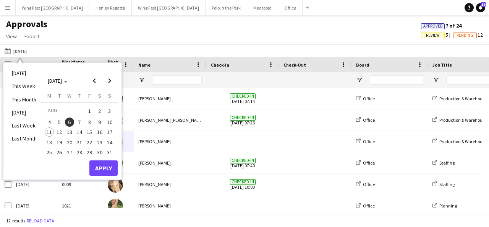
click at [88, 120] on span "8" at bounding box center [89, 121] width 9 height 9
click at [70, 120] on span "6" at bounding box center [69, 121] width 9 height 9
click at [105, 171] on button "Apply" at bounding box center [103, 167] width 28 height 15
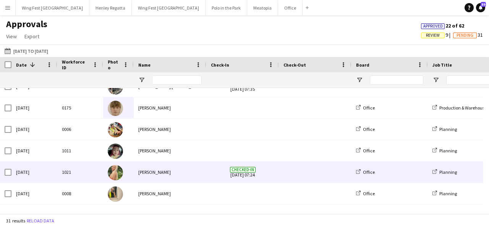
scroll to position [33, 0]
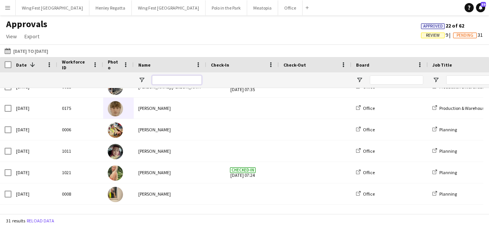
click at [174, 79] on input "Name Filter Input" at bounding box center [177, 79] width 50 height 9
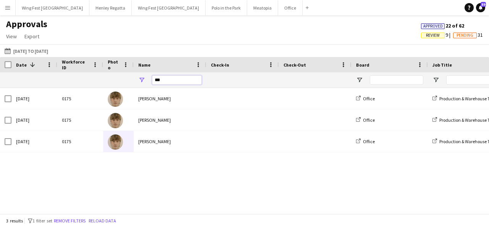
scroll to position [0, 0]
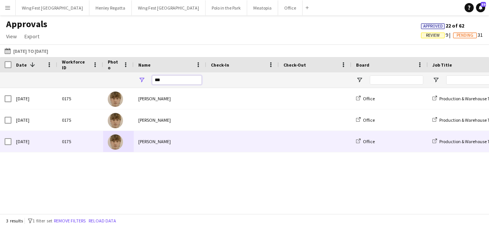
type input "***"
click at [146, 140] on div "[PERSON_NAME]" at bounding box center [170, 141] width 73 height 21
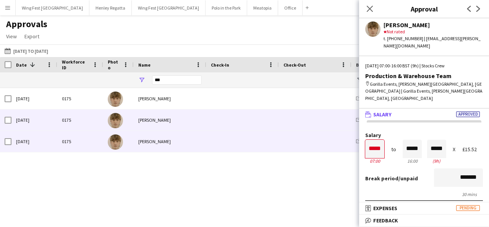
click at [150, 122] on div "[PERSON_NAME]" at bounding box center [170, 119] width 73 height 21
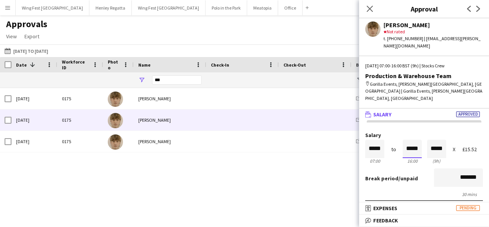
click at [403, 140] on input "*****" at bounding box center [412, 149] width 19 height 18
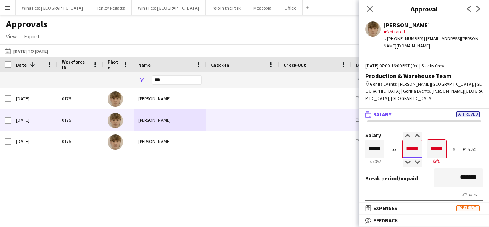
type input "*****"
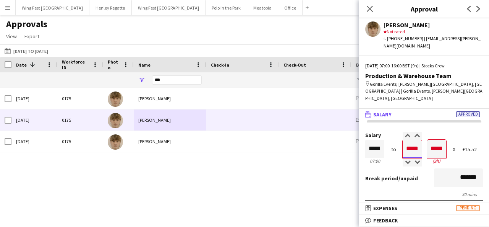
type input "*****"
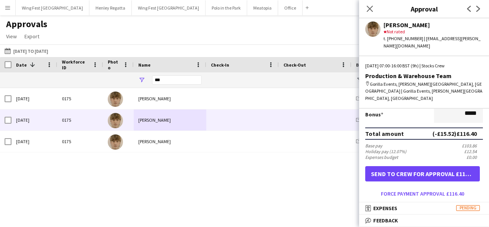
scroll to position [197, 0]
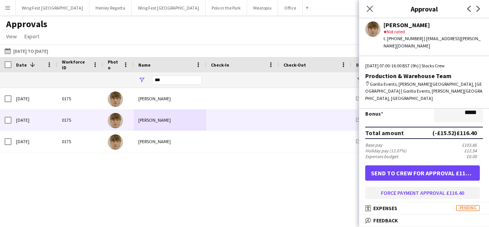
type input "*****"
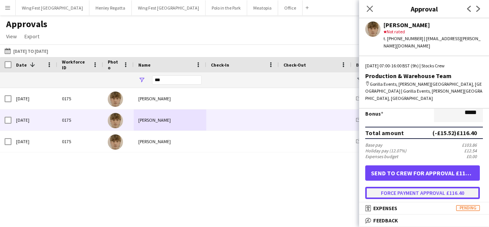
click at [390, 187] on button "Force payment approval £116.40" at bounding box center [422, 193] width 115 height 12
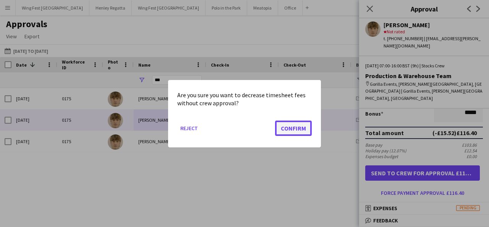
click at [297, 123] on button "Confirm" at bounding box center [293, 127] width 37 height 15
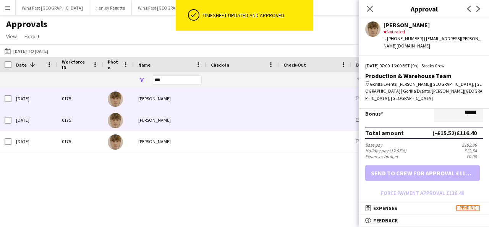
click at [184, 92] on div "[PERSON_NAME]" at bounding box center [170, 98] width 73 height 21
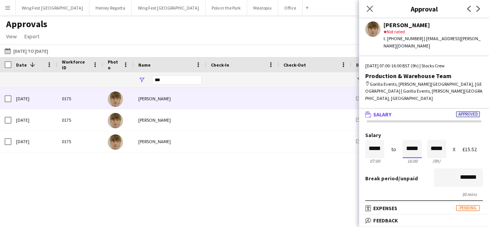
click at [403, 140] on input "*****" at bounding box center [412, 149] width 19 height 18
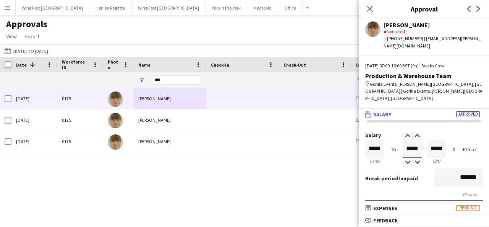
type input "*****"
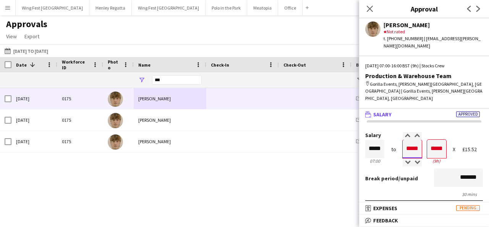
type input "*****"
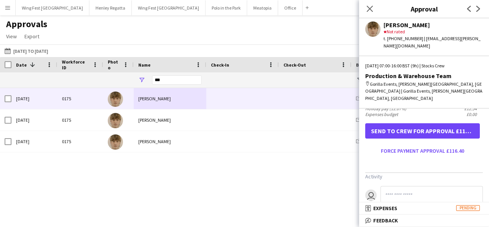
scroll to position [239, 0]
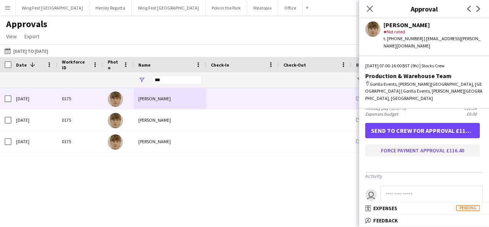
type input "*****"
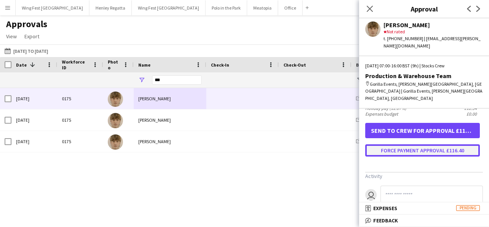
click at [385, 144] on button "Force payment approval £116.40" at bounding box center [422, 150] width 115 height 12
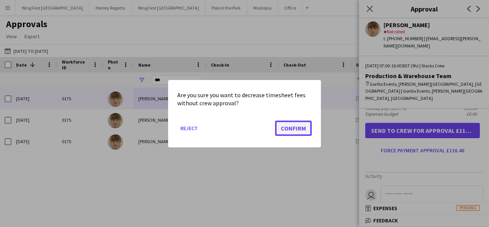
click at [297, 128] on button "Confirm" at bounding box center [293, 127] width 37 height 15
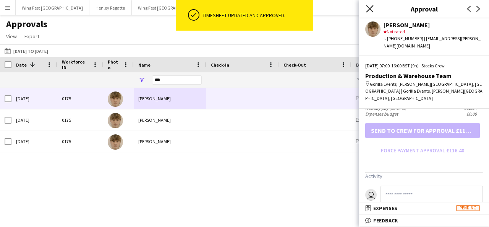
click at [368, 8] on icon "Close pop-in" at bounding box center [369, 8] width 7 height 7
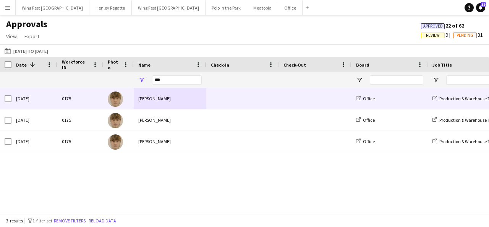
click at [127, 95] on div at bounding box center [118, 98] width 31 height 21
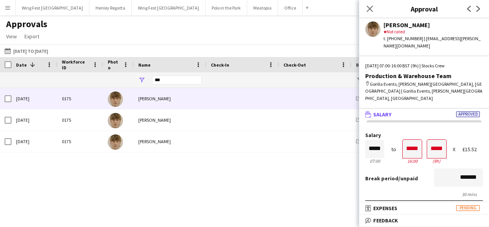
scroll to position [0, 0]
click at [3, 4] on button "Menu" at bounding box center [7, 7] width 15 height 15
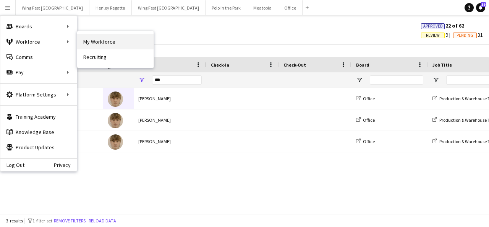
click at [87, 43] on link "My Workforce" at bounding box center [115, 41] width 76 height 15
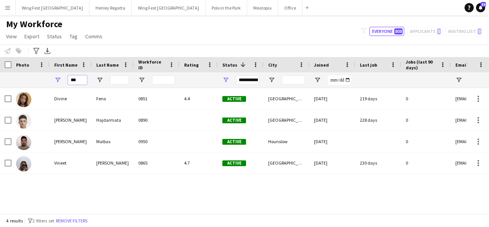
click at [81, 78] on input "***" at bounding box center [77, 79] width 19 height 9
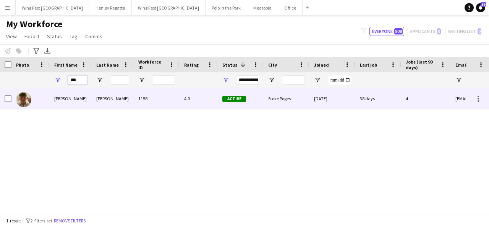
type input "***"
click at [77, 100] on div "Toby" at bounding box center [71, 98] width 42 height 21
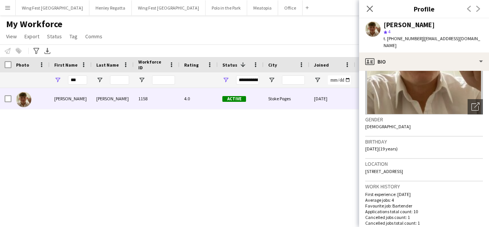
scroll to position [77, 0]
click at [373, 10] on icon "Close pop-in" at bounding box center [369, 8] width 7 height 7
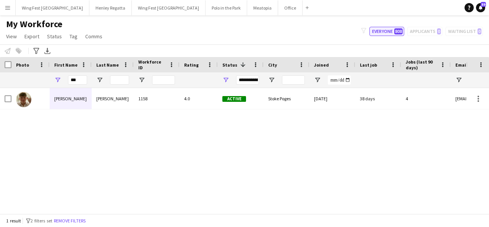
click at [388, 30] on button "Everyone 808" at bounding box center [387, 31] width 35 height 9
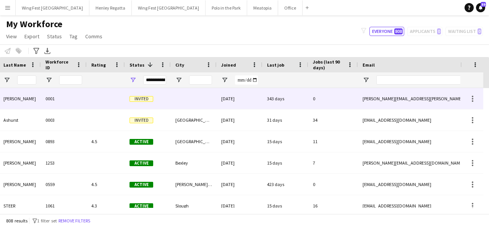
scroll to position [0, 0]
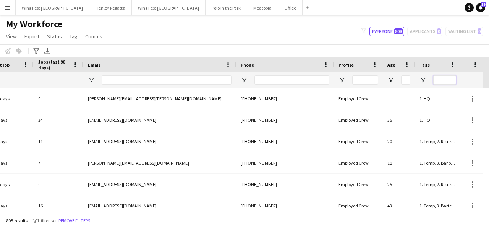
click at [444, 81] on input "Tags Filter Input" at bounding box center [445, 79] width 23 height 9
click at [425, 79] on span "Open Filter Menu" at bounding box center [423, 79] width 7 height 7
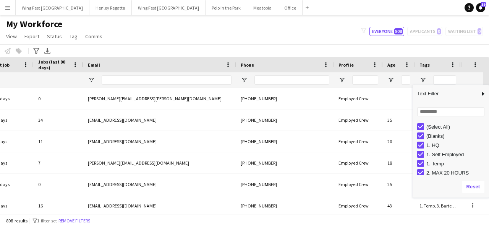
click at [422, 122] on div "(Select All)" at bounding box center [453, 126] width 72 height 9
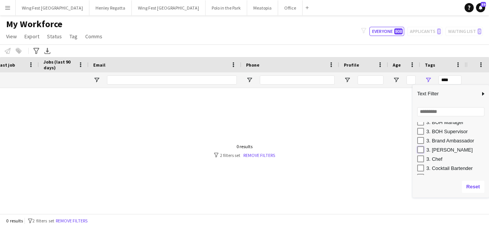
type input "**********"
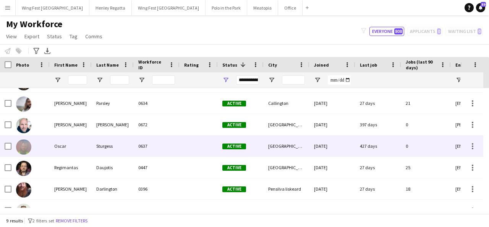
scroll to position [73, 0]
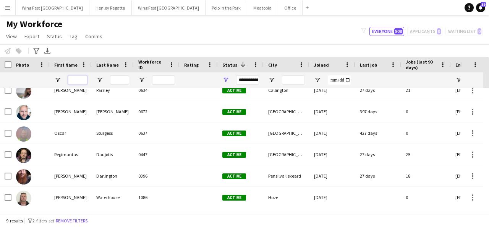
click at [86, 79] on input "First Name Filter Input" at bounding box center [77, 79] width 19 height 9
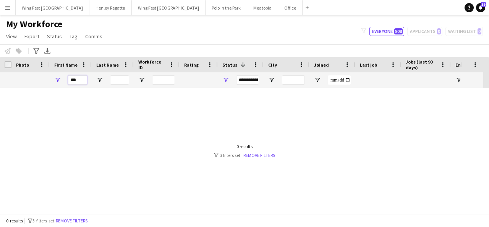
scroll to position [0, 0]
type input "***"
click at [398, 30] on span "808" at bounding box center [399, 31] width 8 height 6
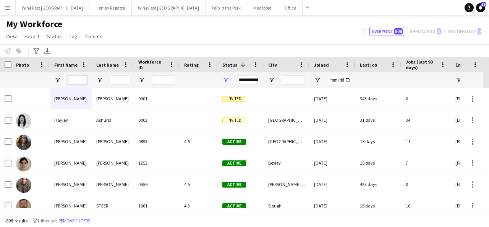
click at [77, 81] on input "First Name Filter Input" at bounding box center [77, 79] width 19 height 9
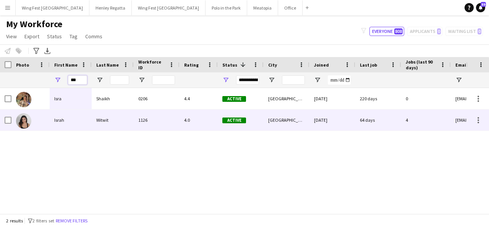
type input "***"
click at [69, 123] on div "Israh" at bounding box center [71, 119] width 42 height 21
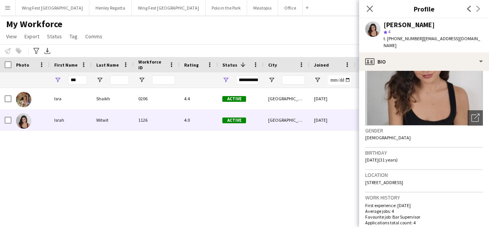
scroll to position [67, 0]
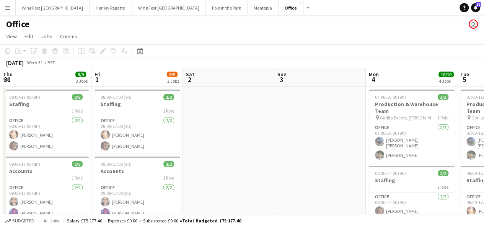
scroll to position [0, 340]
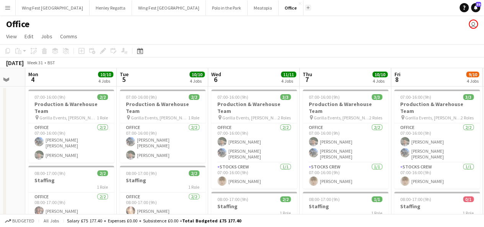
click at [306, 8] on app-icon "Add" at bounding box center [307, 7] width 3 height 3
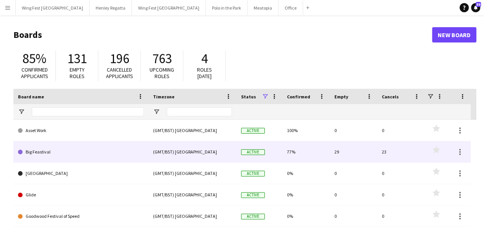
click at [32, 148] on link "Big Feastival" at bounding box center [81, 151] width 126 height 21
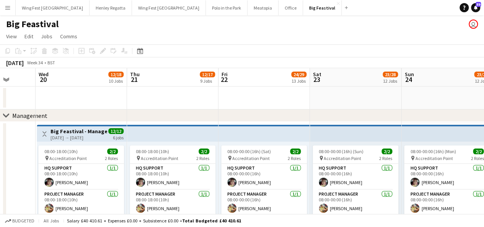
scroll to position [0, 331]
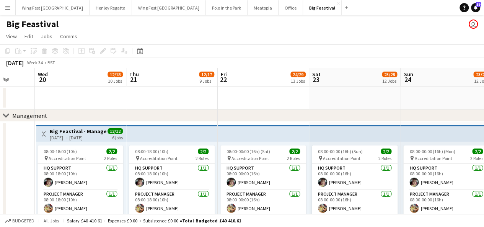
click at [52, 23] on h1 "Big Feastival" at bounding box center [32, 23] width 52 height 11
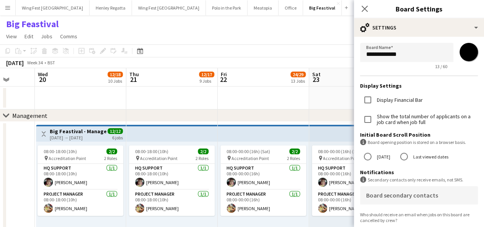
click at [298, 52] on app-toolbar "Copy Paste Paste Ctrl+V Paste with crew Ctrl+Shift+V Paste linked Job [GEOGRAPH…" at bounding box center [242, 50] width 484 height 13
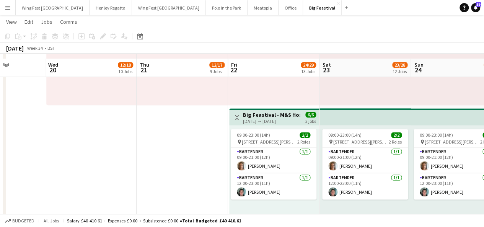
scroll to position [1932, 0]
